Goal: Check status: Check status

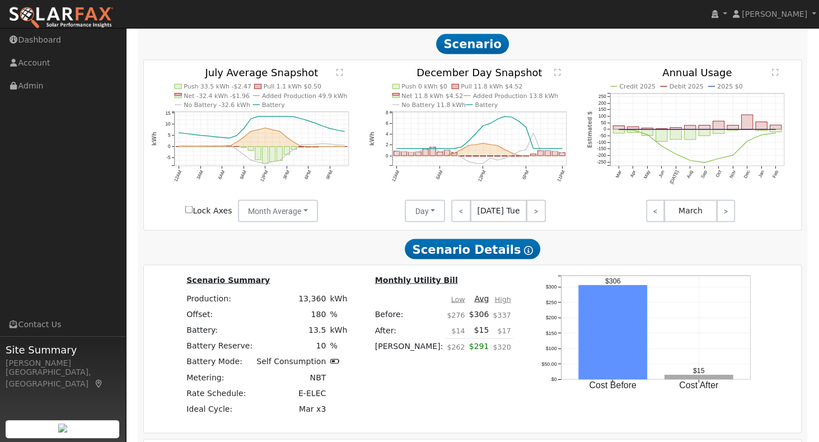
scroll to position [1403, 0]
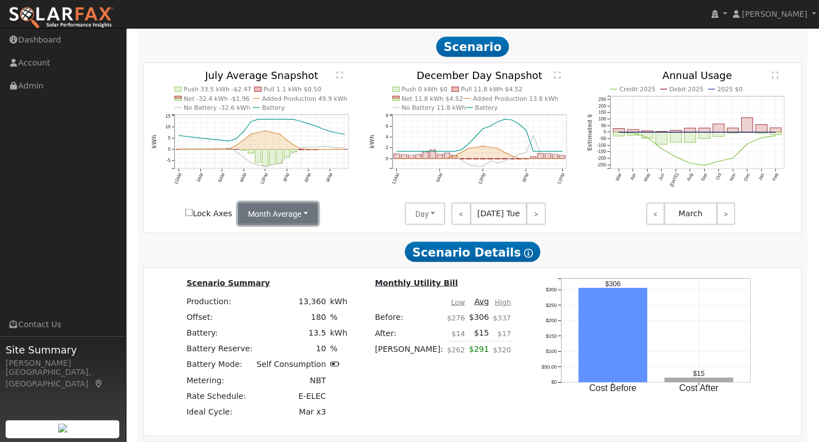
click at [290, 221] on button "Month Average" at bounding box center [278, 213] width 80 height 22
click at [284, 238] on link "Day" at bounding box center [277, 238] width 78 height 16
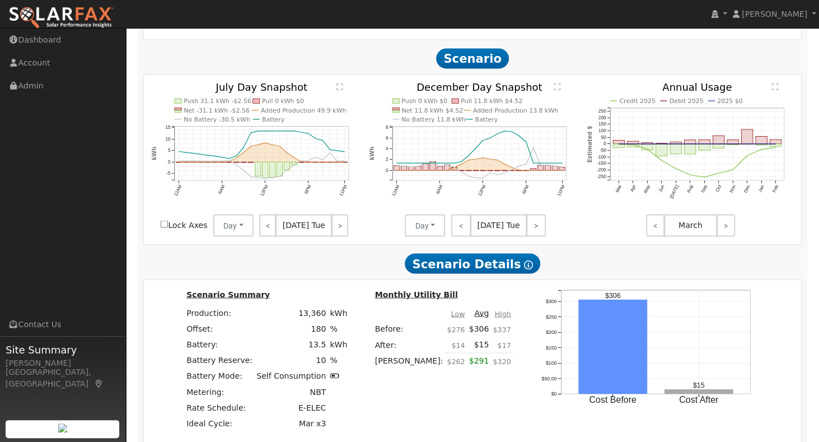
scroll to position [1390, 0]
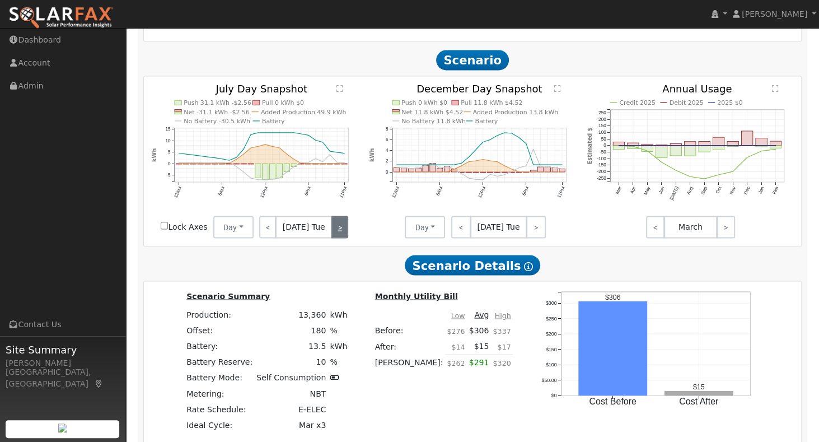
click at [345, 231] on link ">" at bounding box center [339, 226] width 17 height 22
click at [345, 231] on link ">" at bounding box center [341, 226] width 15 height 22
click at [345, 231] on link ">" at bounding box center [340, 226] width 16 height 22
click at [345, 231] on link ">" at bounding box center [339, 226] width 18 height 22
click at [267, 229] on link "<" at bounding box center [267, 226] width 17 height 22
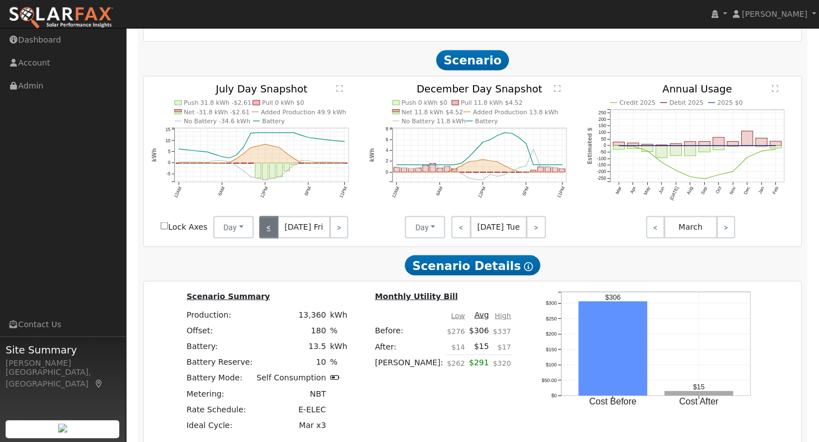
click at [267, 229] on link "<" at bounding box center [268, 226] width 18 height 22
click at [267, 229] on link "<" at bounding box center [266, 226] width 15 height 22
click at [267, 229] on link "<" at bounding box center [267, 226] width 17 height 22
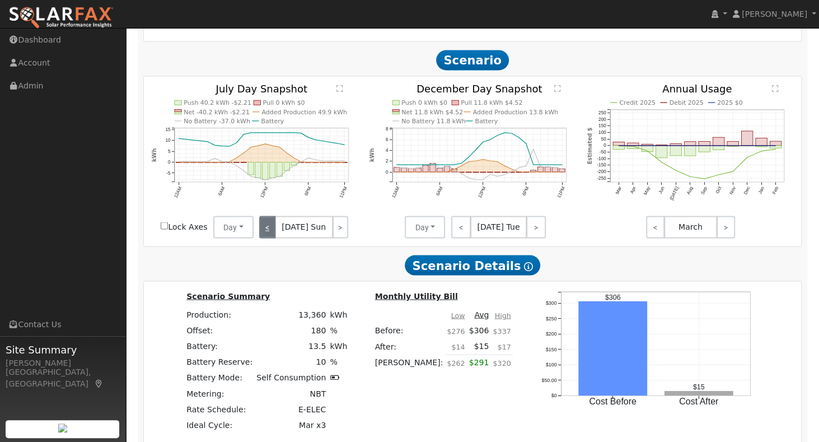
click at [267, 229] on link "<" at bounding box center [267, 226] width 16 height 22
click at [465, 229] on link "<" at bounding box center [461, 226] width 20 height 22
click at [465, 229] on link "<" at bounding box center [460, 226] width 18 height 22
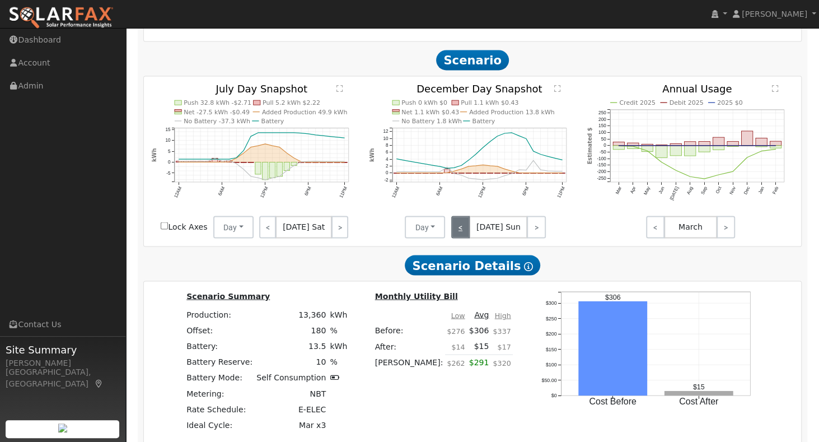
click at [465, 229] on link "<" at bounding box center [460, 226] width 19 height 22
click at [532, 231] on link ">" at bounding box center [535, 226] width 20 height 22
click at [532, 231] on link ">" at bounding box center [536, 226] width 19 height 22
click at [532, 231] on link ">" at bounding box center [536, 226] width 20 height 22
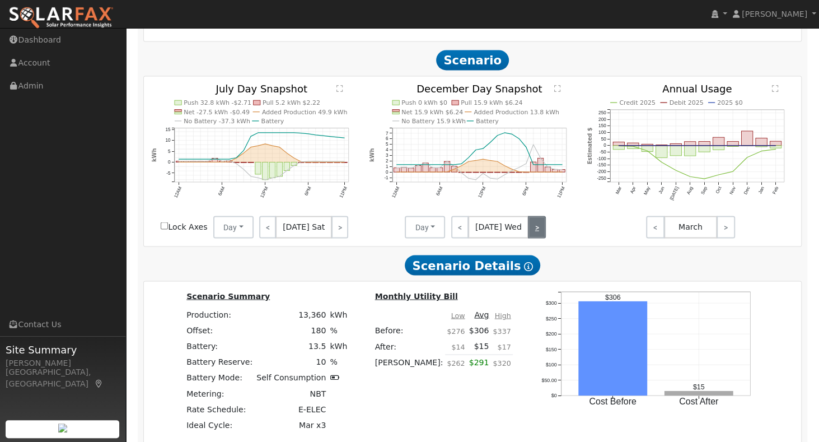
click at [532, 231] on link ">" at bounding box center [537, 226] width 18 height 22
click at [532, 231] on link ">" at bounding box center [535, 226] width 22 height 22
click at [532, 231] on link ">" at bounding box center [535, 226] width 20 height 22
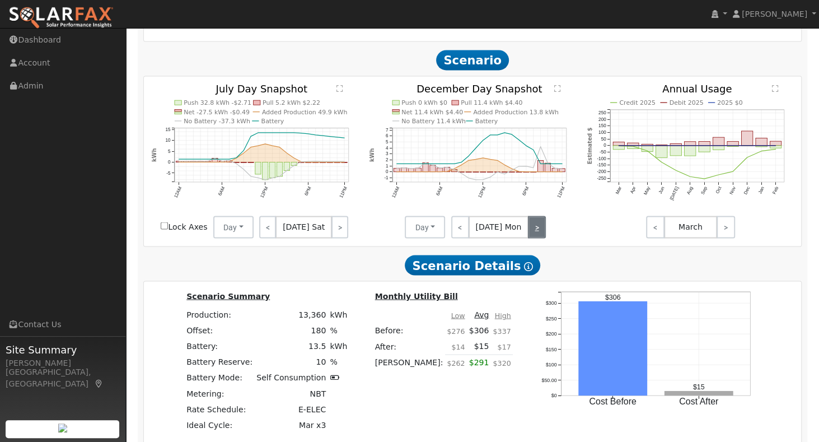
click at [532, 231] on link ">" at bounding box center [537, 226] width 18 height 22
click at [532, 231] on link ">" at bounding box center [536, 226] width 20 height 22
click at [532, 231] on link ">" at bounding box center [537, 226] width 18 height 22
click at [532, 231] on link ">" at bounding box center [535, 226] width 22 height 22
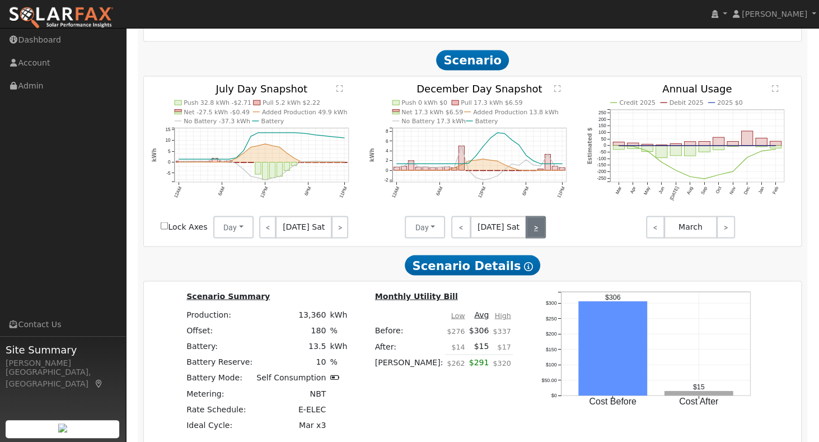
click at [532, 231] on link ">" at bounding box center [535, 226] width 20 height 22
click at [532, 231] on link ">" at bounding box center [536, 226] width 19 height 22
click at [532, 231] on link ">" at bounding box center [536, 226] width 20 height 22
click at [532, 231] on link ">" at bounding box center [537, 226] width 18 height 22
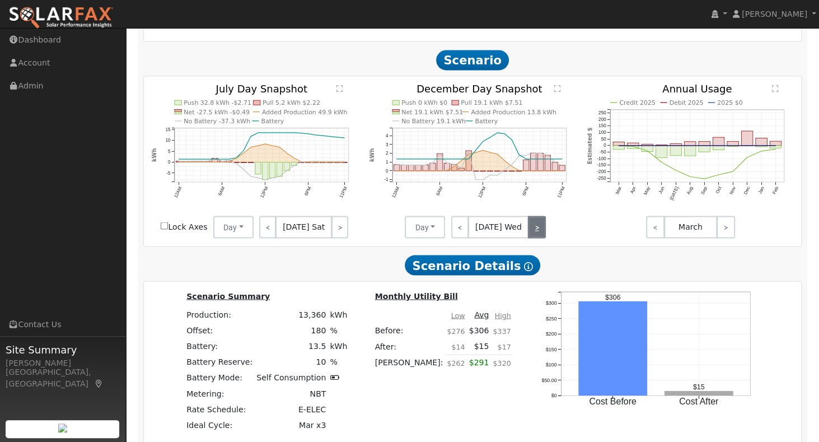
click at [532, 231] on link ">" at bounding box center [537, 226] width 18 height 22
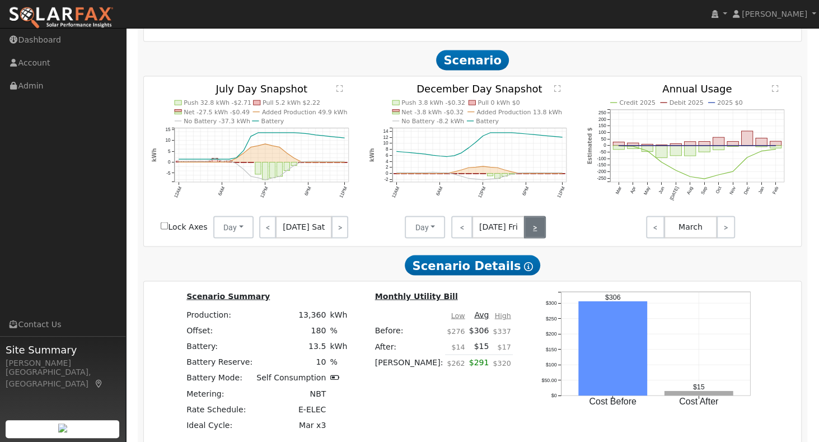
click at [532, 231] on link ">" at bounding box center [535, 226] width 22 height 22
click at [532, 231] on link ">" at bounding box center [535, 226] width 20 height 22
click at [532, 231] on link ">" at bounding box center [536, 226] width 19 height 22
click at [532, 231] on div "< [DATE] Tue >" at bounding box center [495, 226] width 101 height 22
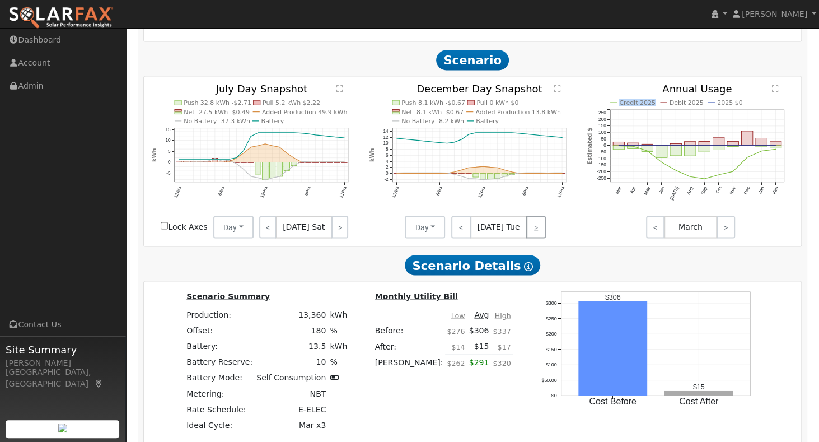
click at [532, 231] on div "< [DATE] Tue >" at bounding box center [495, 226] width 101 height 22
click at [463, 234] on link "<" at bounding box center [461, 226] width 20 height 22
click at [463, 234] on link "<" at bounding box center [460, 226] width 18 height 22
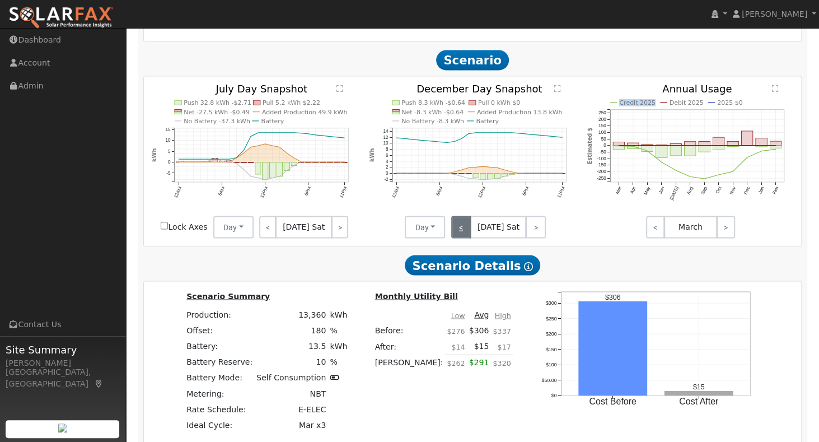
click at [463, 234] on link "<" at bounding box center [461, 226] width 20 height 22
click at [463, 234] on link "<" at bounding box center [462, 226] width 22 height 22
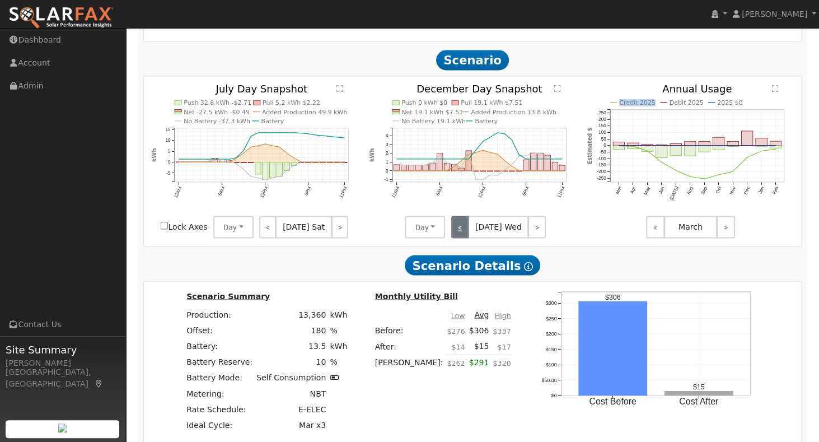
click at [463, 234] on link "<" at bounding box center [460, 226] width 18 height 22
click at [463, 234] on link "<" at bounding box center [461, 226] width 20 height 22
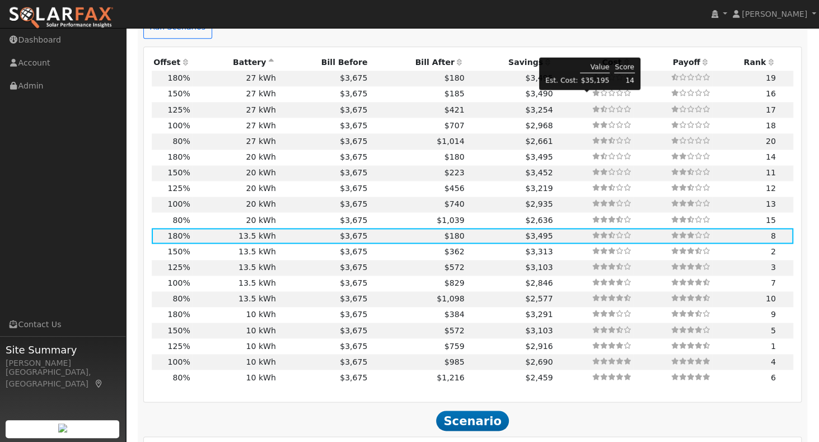
scroll to position [1030, 0]
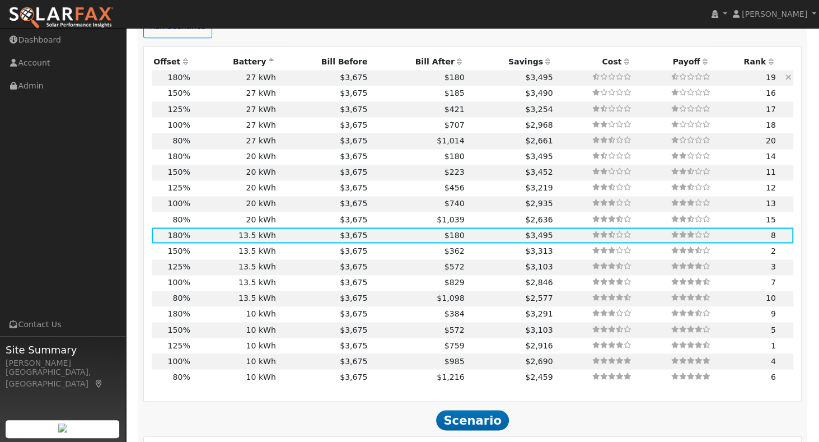
click at [278, 85] on td "$3,675" at bounding box center [324, 78] width 92 height 16
type input "$27,270"
type input "$16,464"
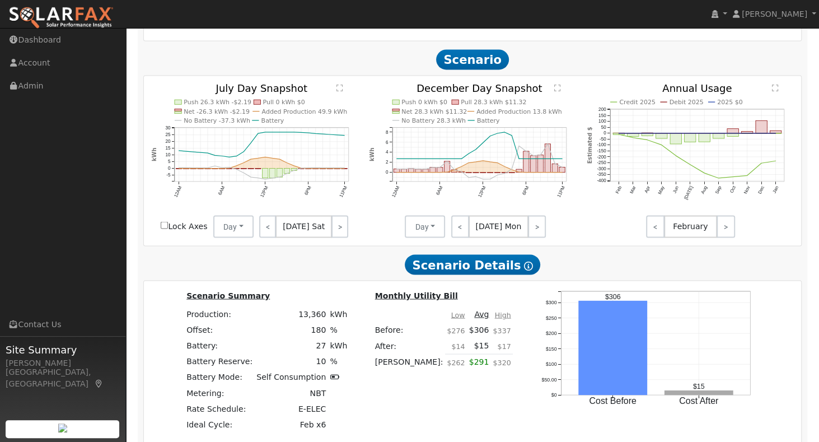
scroll to position [1389, 0]
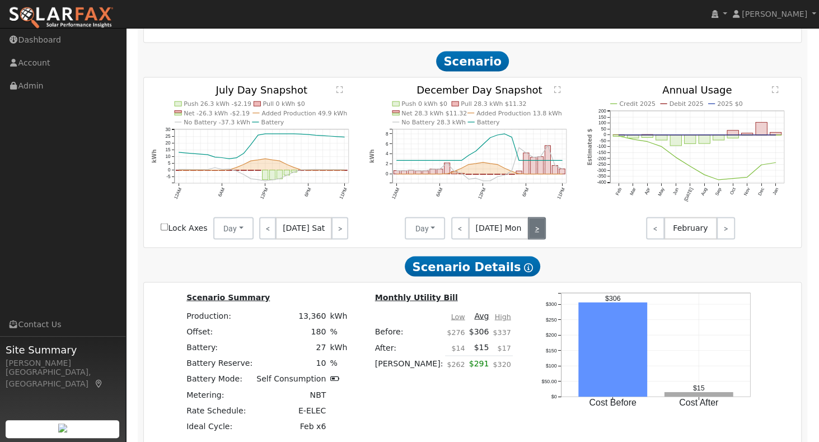
click at [538, 232] on link ">" at bounding box center [537, 228] width 18 height 22
click at [538, 232] on link ">" at bounding box center [536, 228] width 20 height 22
click at [538, 232] on link ">" at bounding box center [537, 228] width 18 height 22
click at [538, 232] on link ">" at bounding box center [536, 228] width 19 height 22
click at [538, 232] on link ">" at bounding box center [535, 228] width 22 height 22
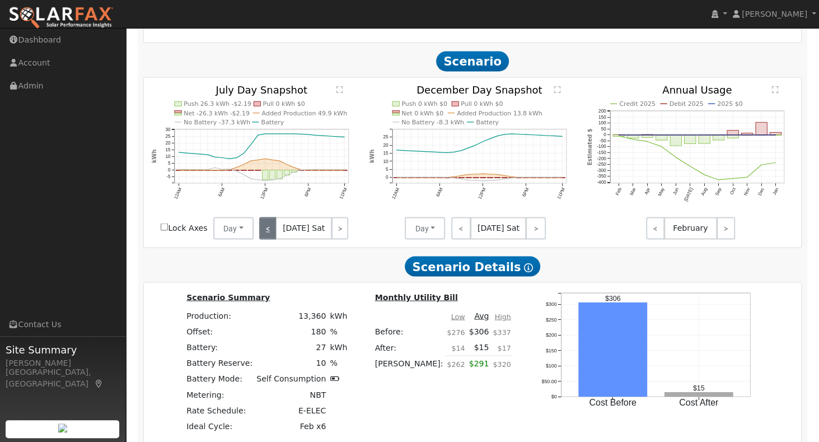
click at [275, 230] on link "<" at bounding box center [267, 228] width 17 height 22
click at [275, 230] on link "<" at bounding box center [268, 228] width 18 height 22
